Goal: Task Accomplishment & Management: Manage account settings

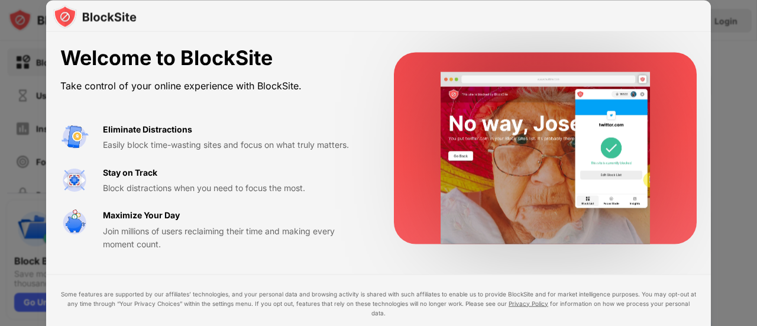
click at [334, 27] on div at bounding box center [378, 16] width 664 height 32
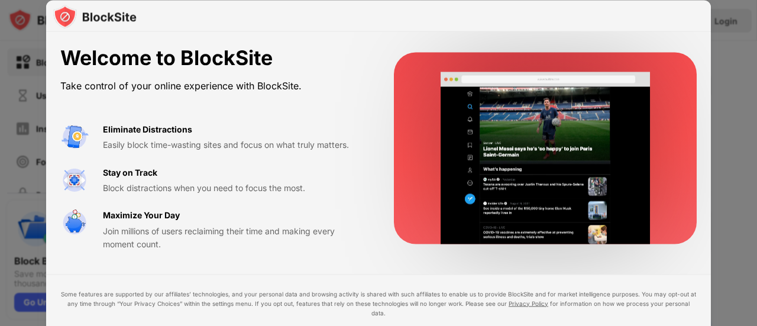
drag, startPoint x: 754, startPoint y: 33, endPoint x: 756, endPoint y: 128, distance: 95.8
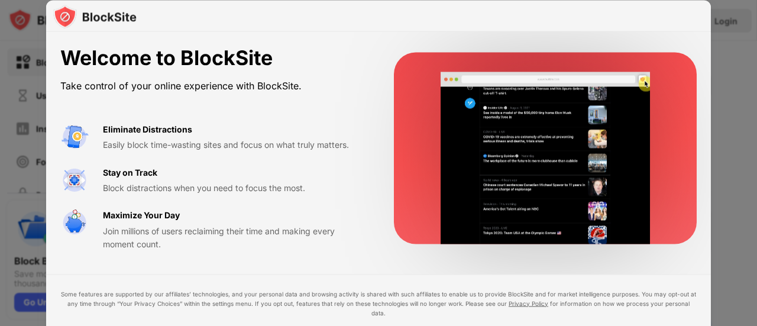
click at [756, 128] on div at bounding box center [378, 163] width 757 height 326
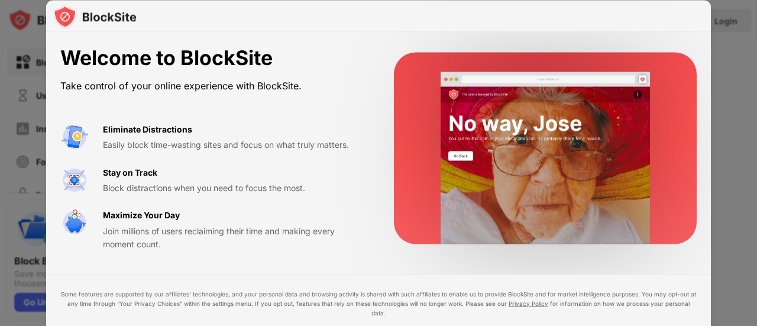
click at [372, 254] on div "Welcome to BlockSite Take control of your online experience with BlockSite. Eli…" at bounding box center [378, 148] width 664 height 233
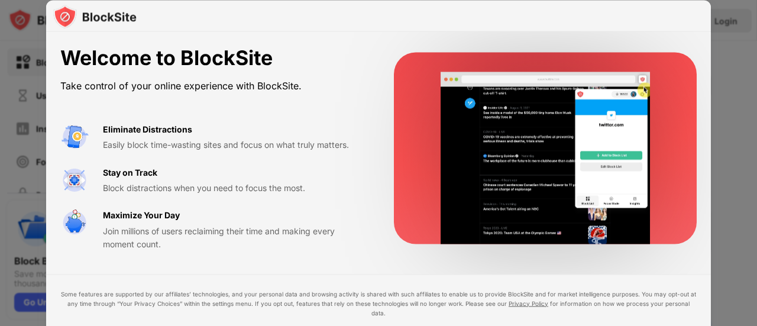
click at [729, 100] on div at bounding box center [378, 163] width 757 height 326
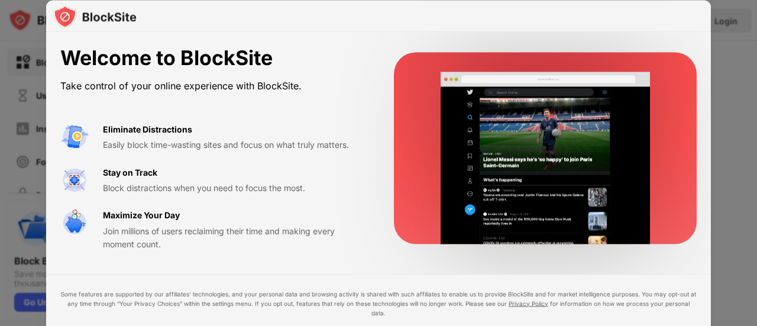
click at [582, 275] on div "Welcome to BlockSite Take control of your online experience with BlockSite. Eli…" at bounding box center [378, 205] width 664 height 346
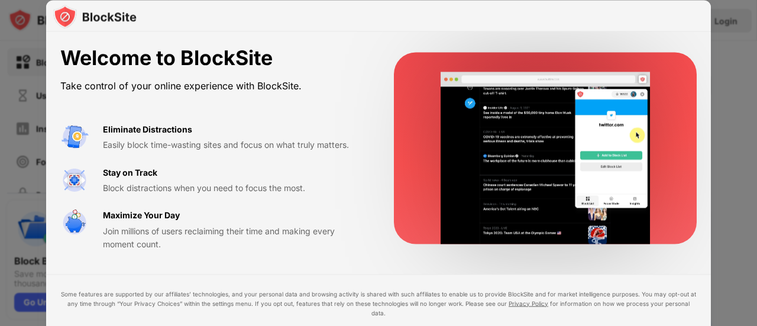
click at [164, 130] on div "Eliminate Distractions" at bounding box center [147, 128] width 89 height 13
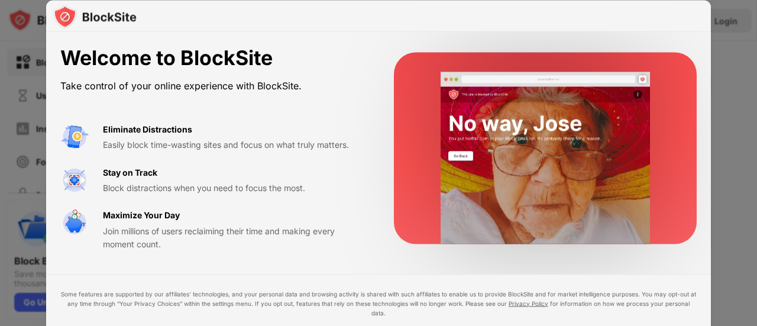
click at [619, 69] on div at bounding box center [545, 148] width 303 height 191
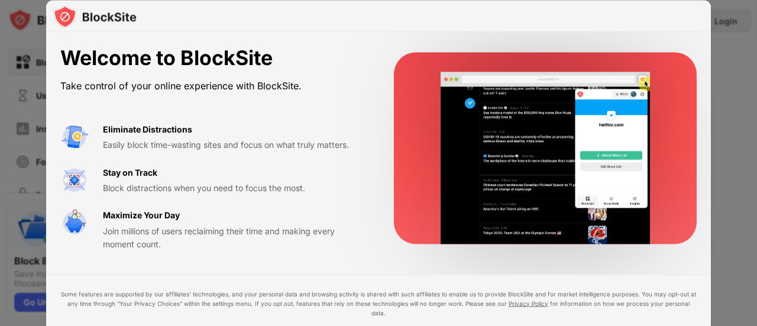
drag, startPoint x: 752, startPoint y: 48, endPoint x: 749, endPoint y: 172, distance: 124.1
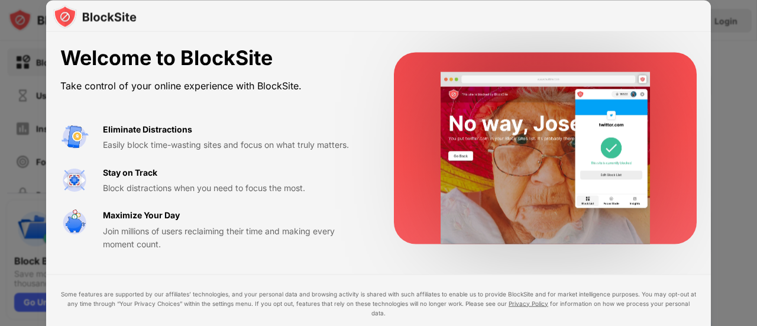
click at [749, 172] on div at bounding box center [378, 163] width 757 height 326
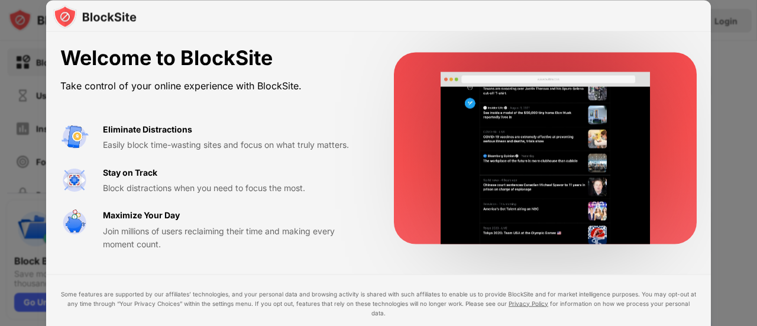
click at [292, 321] on div "Some features are supported by our affiliates’ technologies, and your personal …" at bounding box center [378, 326] width 636 height 76
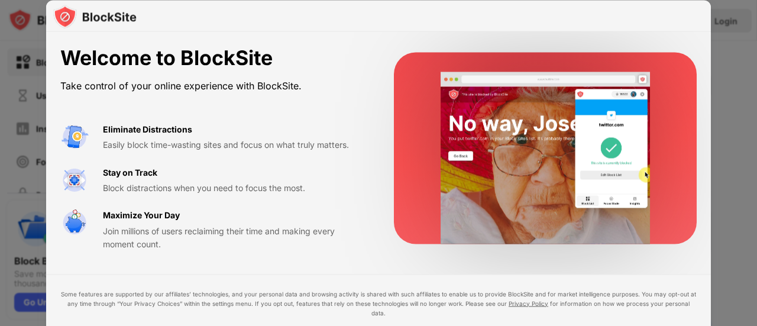
click at [292, 321] on div "Some features are supported by our affiliates’ technologies, and your personal …" at bounding box center [378, 326] width 636 height 76
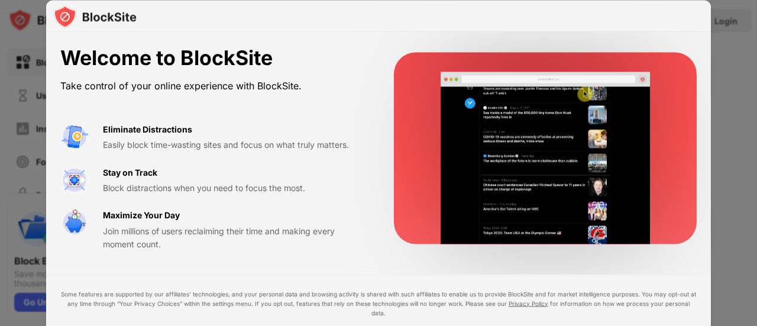
click at [292, 321] on div "Some features are supported by our affiliates’ technologies, and your personal …" at bounding box center [378, 326] width 636 height 76
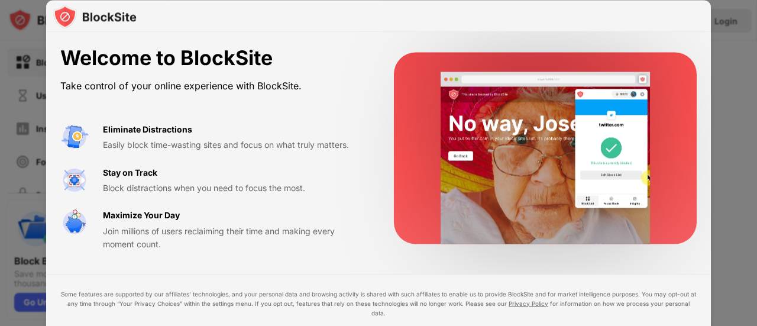
click at [292, 321] on div "Some features are supported by our affiliates’ technologies, and your personal …" at bounding box center [378, 326] width 636 height 76
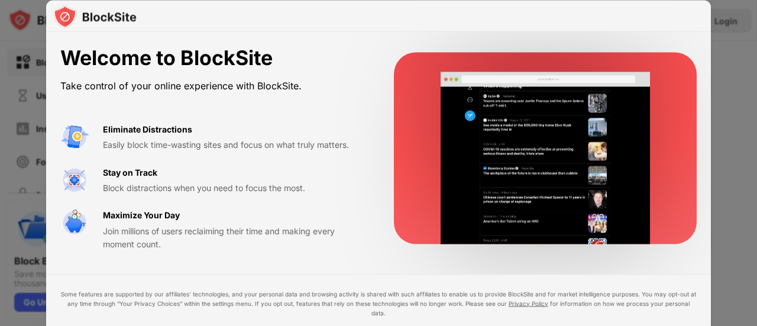
click at [292, 321] on div "Some features are supported by our affiliates’ technologies, and your personal …" at bounding box center [378, 326] width 636 height 76
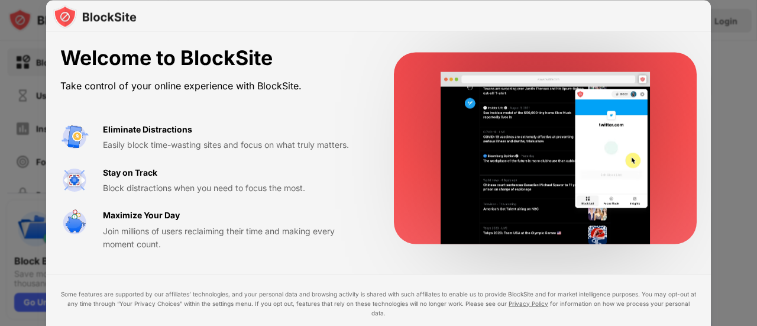
click at [34, 240] on div at bounding box center [378, 163] width 757 height 326
